Goal: Transaction & Acquisition: Purchase product/service

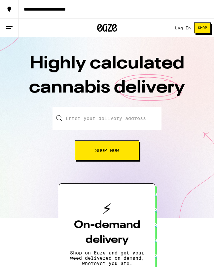
click at [183, 30] on link "Log In" at bounding box center [183, 28] width 16 height 4
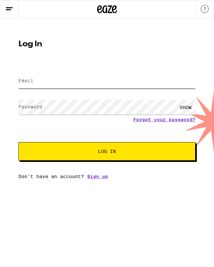
click at [97, 85] on input "Email" at bounding box center [107, 81] width 177 height 15
type input "[EMAIL_ADDRESS][DOMAIN_NAME]"
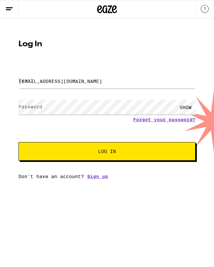
click at [107, 152] on button "Log In" at bounding box center [107, 151] width 177 height 19
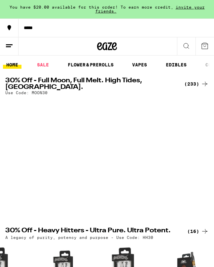
click at [200, 83] on div "(233)" at bounding box center [196, 84] width 24 height 8
click at [196, 85] on div "(233)" at bounding box center [196, 84] width 24 height 8
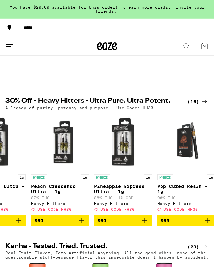
scroll to position [0, 0]
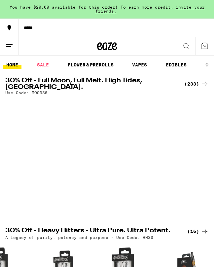
click at [157, 152] on div at bounding box center [146, 154] width 58 height 113
click at [198, 81] on div "(233)" at bounding box center [196, 84] width 24 height 8
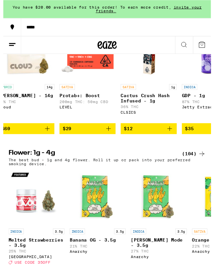
scroll to position [635, 0]
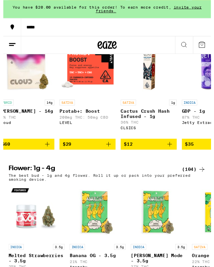
click at [107, 143] on link "SATIVA Protab+: Boost 200mg THC: 50mg CBD LEVEL" at bounding box center [87, 91] width 58 height 101
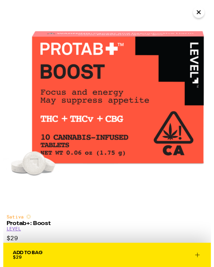
scroll to position [635, 0]
click at [198, 262] on icon at bounding box center [200, 263] width 8 height 8
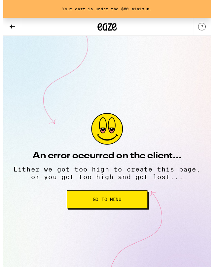
click at [169, 156] on h2 "An error occurred on the client..." at bounding box center [106, 160] width 153 height 9
click at [7, 25] on icon at bounding box center [9, 27] width 8 height 8
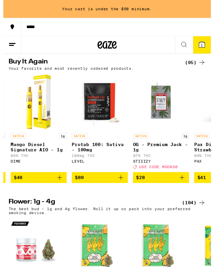
scroll to position [0, 2270]
click at [124, 187] on icon "Add to bag" at bounding box center [121, 183] width 8 height 8
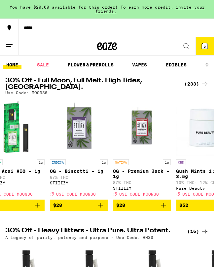
scroll to position [0, 19]
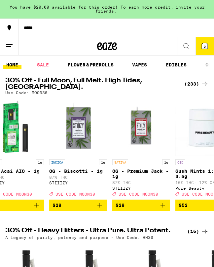
click at [179, 265] on img "Open page for Lemon Tree Diamond Infused - 1g from Heavy Hitters" at bounding box center [154, 272] width 58 height 58
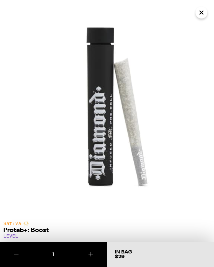
scroll to position [635, 0]
click at [202, 14] on icon "Close" at bounding box center [202, 13] width 8 height 10
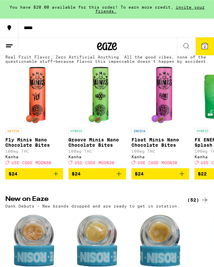
scroll to position [203, 0]
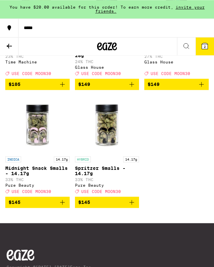
scroll to position [8976, 0]
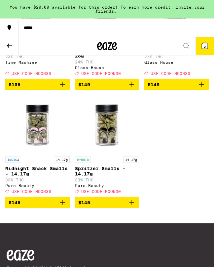
click at [3, 45] on button at bounding box center [9, 46] width 19 height 18
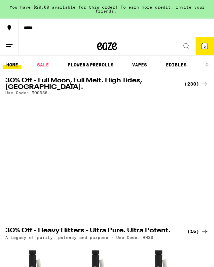
scroll to position [0, 10136]
click at [195, 86] on div "(230)" at bounding box center [196, 84] width 24 height 8
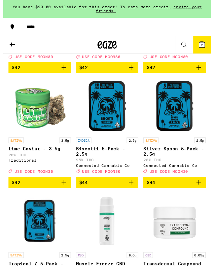
scroll to position [7693, 0]
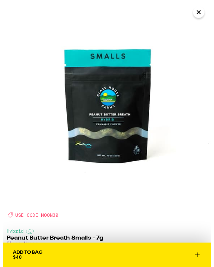
scroll to position [7694, 0]
click at [197, 260] on icon at bounding box center [200, 263] width 8 height 8
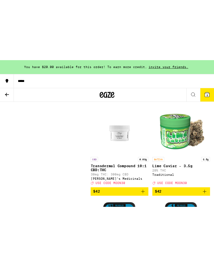
scroll to position [7690, 0]
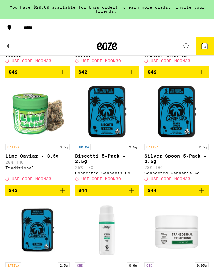
click at [207, 48] on icon at bounding box center [205, 46] width 6 height 6
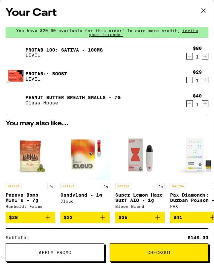
click at [82, 248] on button "Apply Promo" at bounding box center [55, 252] width 99 height 19
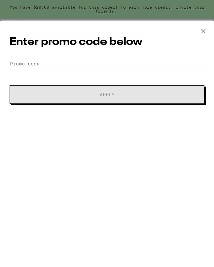
click at [59, 69] on input "Promo Code" at bounding box center [107, 64] width 195 height 10
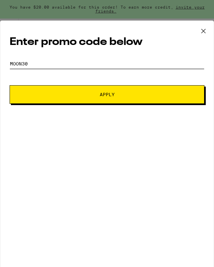
type input "Moon30"
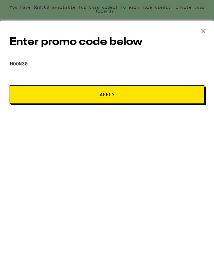
click at [151, 102] on button "Apply" at bounding box center [107, 94] width 195 height 19
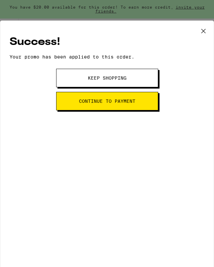
click at [148, 103] on button "Continue to payment" at bounding box center [107, 101] width 102 height 19
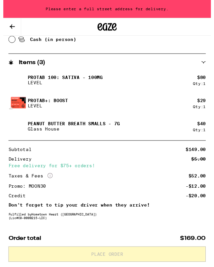
scroll to position [306, 0]
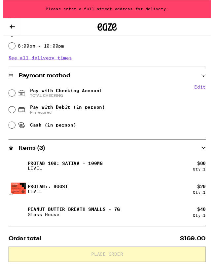
click at [5, 31] on button at bounding box center [9, 28] width 19 height 18
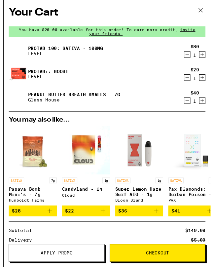
click at [187, 83] on icon "Decrement" at bounding box center [190, 80] width 6 height 8
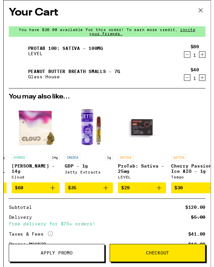
scroll to position [0, 215]
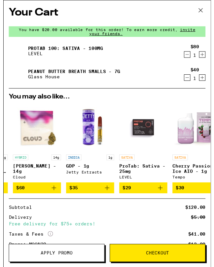
click at [205, 13] on icon at bounding box center [204, 11] width 10 height 10
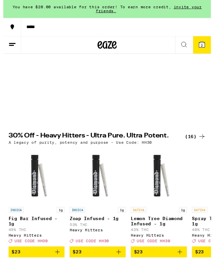
scroll to position [0, 10235]
click at [204, 51] on button "2" at bounding box center [205, 46] width 19 height 18
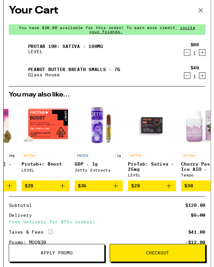
scroll to position [0, 263]
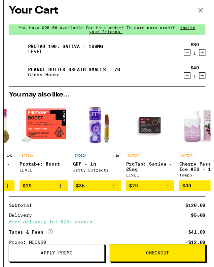
click at [54, 196] on span "$29" at bounding box center [41, 192] width 43 height 8
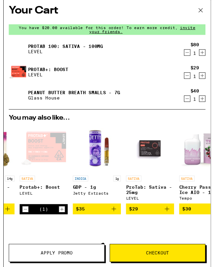
click at [183, 260] on span "Checkout" at bounding box center [159, 260] width 98 height 5
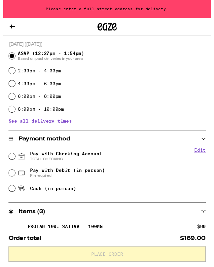
scroll to position [152, 0]
click at [8, 164] on input "Pay with Checking Account TOTAL CHECKING" at bounding box center [9, 161] width 7 height 7
radio input "true"
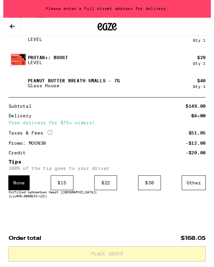
scroll to position [370, 0]
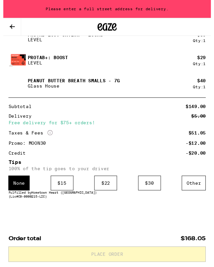
click at [200, 188] on div "Other" at bounding box center [196, 188] width 25 height 15
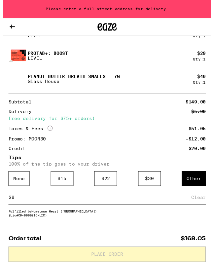
scroll to position [403, 0]
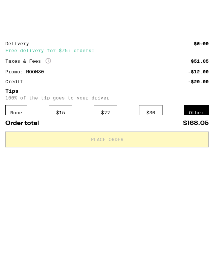
type input "10"
click at [201, 163] on div "Save" at bounding box center [203, 170] width 12 height 15
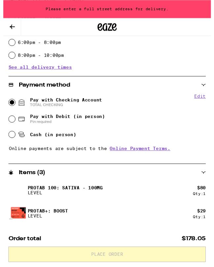
scroll to position [207, 0]
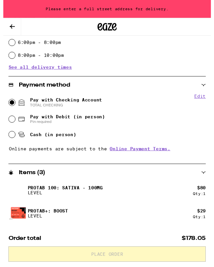
click at [57, 9] on div "Please enter a full street address for delivery." at bounding box center [107, 9] width 214 height 19
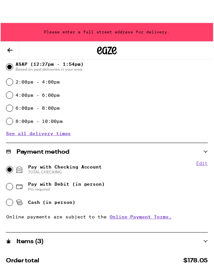
scroll to position [0, 0]
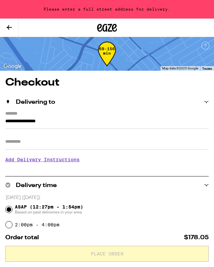
click at [20, 117] on input "**********" at bounding box center [107, 122] width 204 height 11
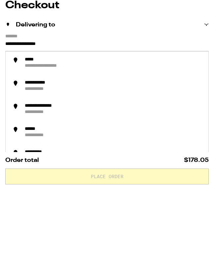
click at [15, 111] on label "*******" at bounding box center [107, 114] width 204 height 6
click at [15, 117] on input "**********" at bounding box center [107, 122] width 204 height 11
click at [64, 117] on input "**********" at bounding box center [107, 122] width 204 height 11
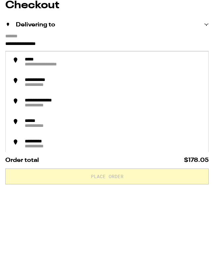
scroll to position [77, 0]
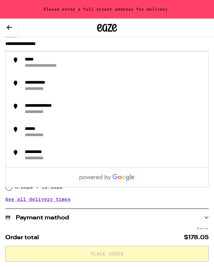
click at [59, 51] on input "**********" at bounding box center [107, 45] width 204 height 11
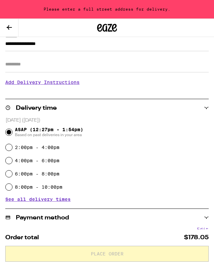
click at [12, 46] on input "**********" at bounding box center [107, 45] width 204 height 11
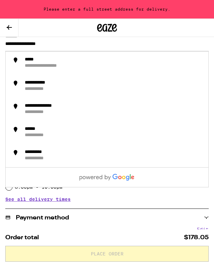
click at [74, 44] on input "**********" at bounding box center [107, 45] width 204 height 11
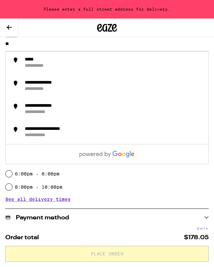
type input "*"
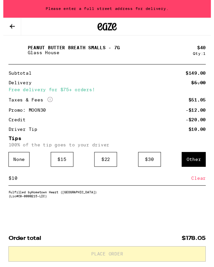
scroll to position [405, 0]
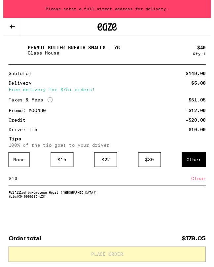
click at [63, 181] on input "10" at bounding box center [101, 184] width 186 height 6
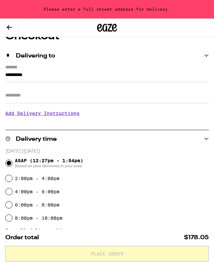
scroll to position [0, 0]
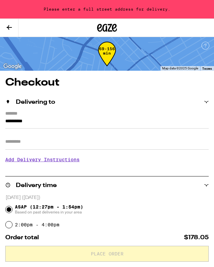
click at [60, 117] on input "*********" at bounding box center [107, 122] width 204 height 11
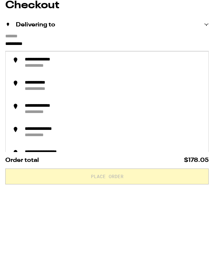
click at [53, 134] on input "Apt/Suite" at bounding box center [107, 142] width 204 height 16
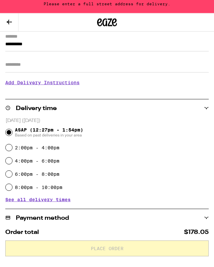
scroll to position [30, 0]
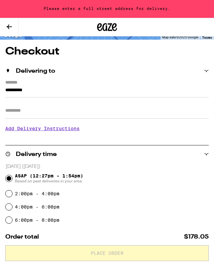
click at [56, 87] on input "*********" at bounding box center [107, 92] width 204 height 11
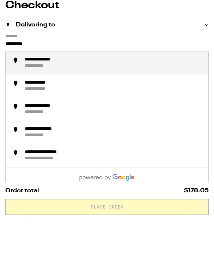
click at [43, 104] on div "**********" at bounding box center [47, 107] width 45 height 6
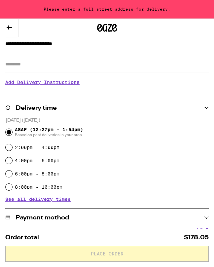
type input "**********"
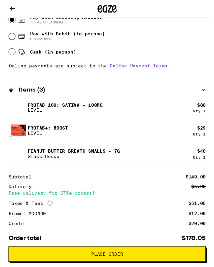
scroll to position [274, 0]
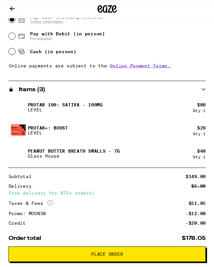
click at [34, 162] on p "Glass House" at bounding box center [72, 160] width 95 height 5
click at [21, 160] on img at bounding box center [14, 158] width 19 height 19
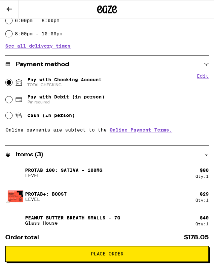
scroll to position [212, 0]
click at [10, 3] on button at bounding box center [9, 9] width 19 height 18
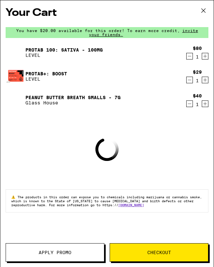
click at [46, 105] on p "Glass House" at bounding box center [72, 102] width 95 height 5
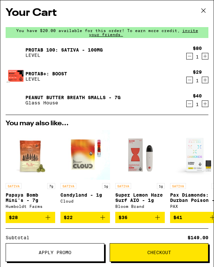
click at [19, 105] on img at bounding box center [15, 100] width 19 height 19
click at [108, 104] on p "Glass House" at bounding box center [72, 102] width 95 height 5
click at [117, 98] on link "Peanut Butter Breath Smalls - 7g" at bounding box center [72, 97] width 95 height 5
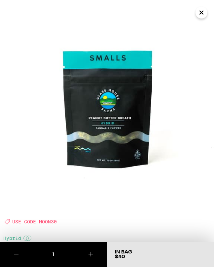
click at [111, 101] on img at bounding box center [107, 107] width 214 height 214
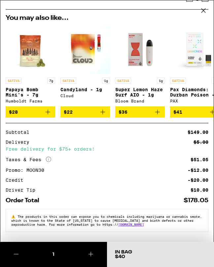
scroll to position [112, 0]
click at [122, 178] on div "Credit -$20.00" at bounding box center [107, 180] width 203 height 5
click at [200, 220] on p "⚠️ The products in this order can expose you to chemicals including marijuana o…" at bounding box center [107, 220] width 192 height 12
click at [199, 220] on p "⚠️ The products in this order can expose you to chemicals including marijuana o…" at bounding box center [107, 220] width 192 height 12
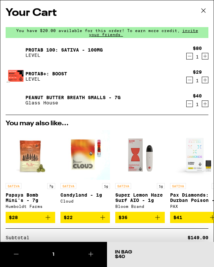
scroll to position [0, 0]
click at [163, 252] on span "In Bag $40" at bounding box center [160, 254] width 91 height 9
click at [163, 251] on span "In Bag $40" at bounding box center [160, 254] width 91 height 9
click at [153, 254] on span "In Bag $40" at bounding box center [160, 254] width 91 height 9
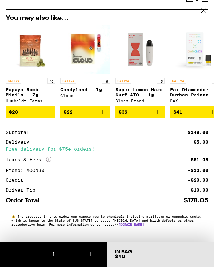
click at [51, 256] on div "1" at bounding box center [53, 254] width 43 height 7
click at [90, 249] on button at bounding box center [91, 254] width 32 height 25
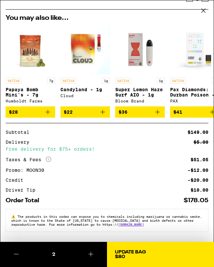
click at [13, 254] on icon at bounding box center [16, 254] width 8 height 8
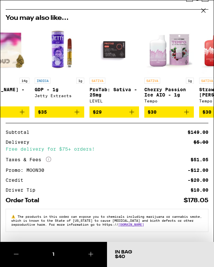
scroll to position [0, 253]
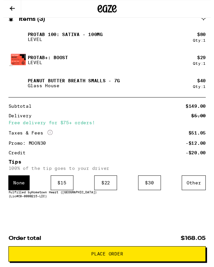
scroll to position [351, 0]
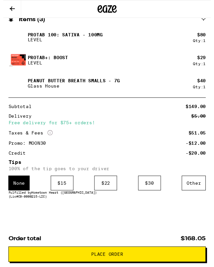
click at [189, 189] on div "Other" at bounding box center [196, 188] width 25 height 15
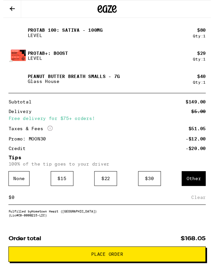
scroll to position [385, 0]
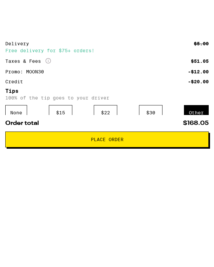
type input "7"
click at [175, 180] on button "Place Order" at bounding box center [107, 178] width 204 height 16
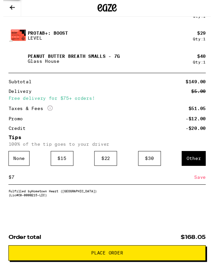
scroll to position [376, 0]
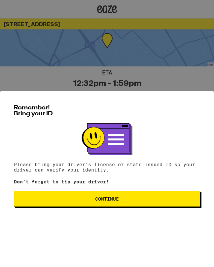
click at [174, 199] on button "Continue" at bounding box center [107, 199] width 186 height 16
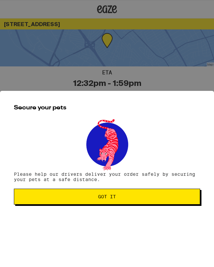
click at [137, 198] on span "Got it" at bounding box center [106, 196] width 175 height 5
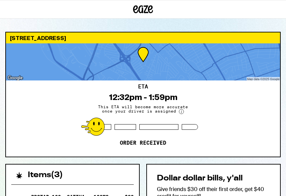
click at [173, 194] on p "Give friends $30 off their first order, get $40 credit for yourself!" at bounding box center [213, 192] width 113 height 14
